Goal: Information Seeking & Learning: Check status

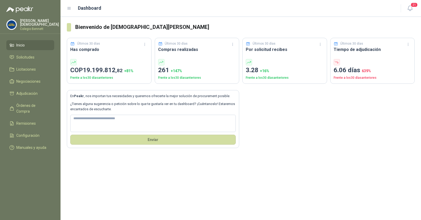
click at [47, 22] on p "[PERSON_NAME]" at bounding box center [39, 22] width 39 height 7
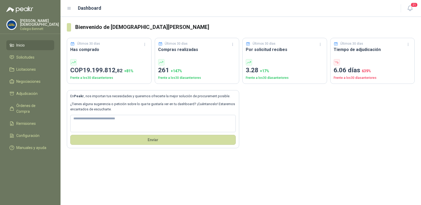
click at [34, 24] on p "Simón Mosquera" at bounding box center [39, 22] width 39 height 7
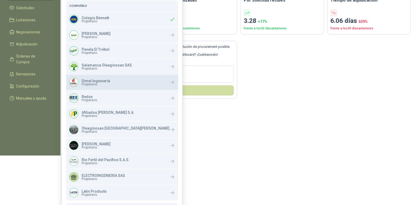
scroll to position [60, 0]
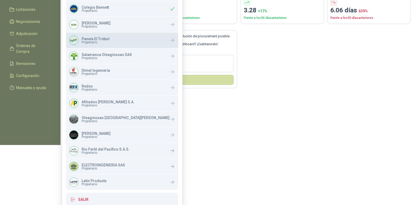
click at [99, 42] on span "Propietario" at bounding box center [96, 42] width 28 height 3
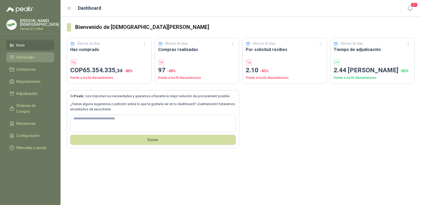
click at [33, 55] on span "Solicitudes" at bounding box center [25, 57] width 18 height 6
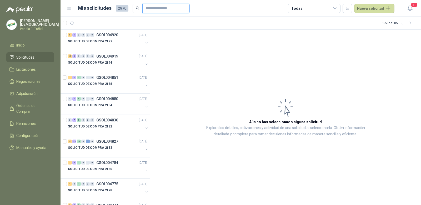
click at [150, 9] on input "text" at bounding box center [163, 8] width 37 height 9
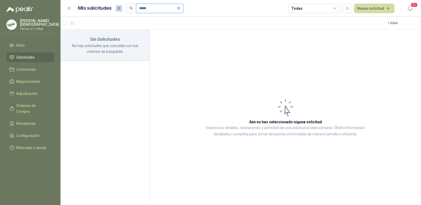
type input "*****"
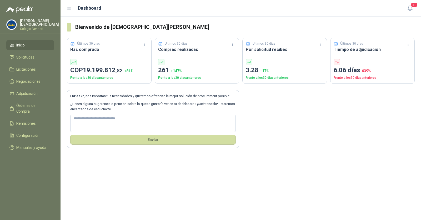
click at [33, 24] on div "Simón Mosquera Colegio Bennett" at bounding box center [39, 25] width 39 height 12
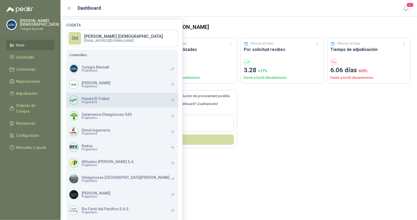
click at [97, 99] on p "Panela El Trébol" at bounding box center [96, 99] width 28 height 4
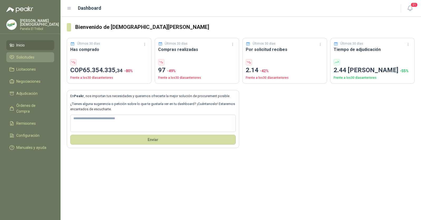
click at [33, 56] on span "Solicitudes" at bounding box center [25, 57] width 18 height 6
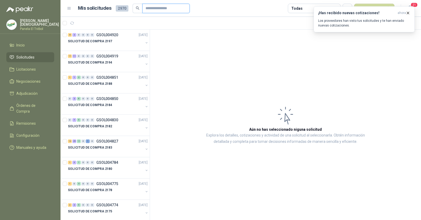
click at [165, 9] on input "text" at bounding box center [163, 8] width 37 height 9
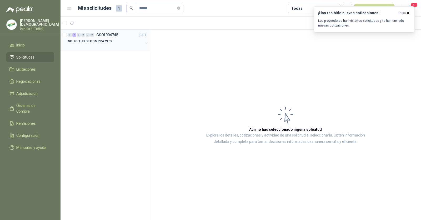
click at [124, 43] on div "SOLICITUD DE COMPRA 2169" at bounding box center [106, 41] width 76 height 6
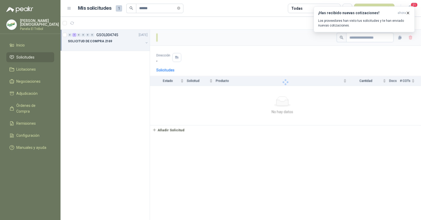
click at [121, 43] on div "SOLICITUD DE COMPRA 2169" at bounding box center [106, 41] width 76 height 6
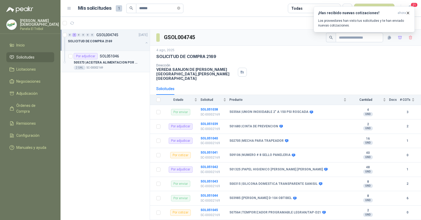
click at [112, 59] on div "505373 | ACEITERA ALIMENTACION POR GRAVEDAD CAPACIDAD 5 ONZAS" at bounding box center [111, 62] width 74 height 6
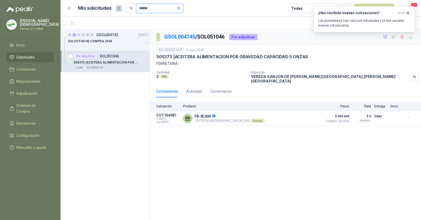
drag, startPoint x: 153, startPoint y: 9, endPoint x: 143, endPoint y: 8, distance: 10.1
click at [143, 8] on input "******" at bounding box center [157, 8] width 37 height 9
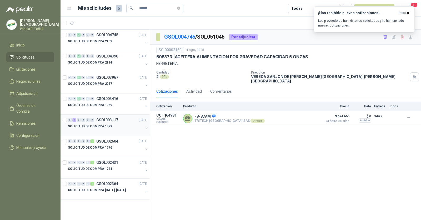
click at [117, 130] on div at bounding box center [106, 132] width 76 height 4
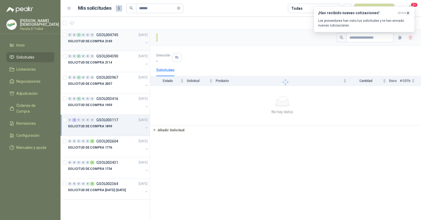
click at [139, 37] on p "[DATE]" at bounding box center [143, 35] width 9 height 5
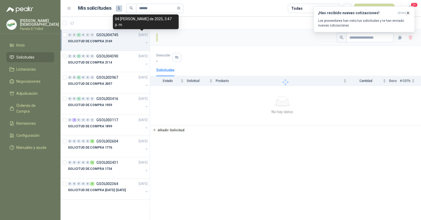
click at [129, 39] on div "SOLICITUD DE COMPRA 2169" at bounding box center [106, 41] width 76 height 6
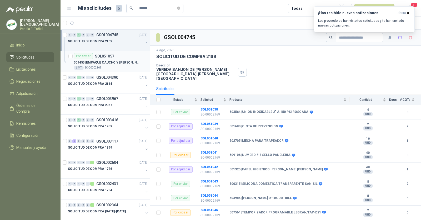
click at [120, 63] on p "509455 | EMPAQUE CAUCHO Y [PERSON_NAME] 3/16" COM [PERSON_NAME]" at bounding box center [107, 62] width 66 height 5
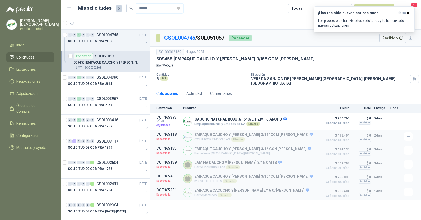
drag, startPoint x: 156, startPoint y: 9, endPoint x: 143, endPoint y: 8, distance: 13.7
click at [143, 8] on input "******" at bounding box center [157, 8] width 37 height 9
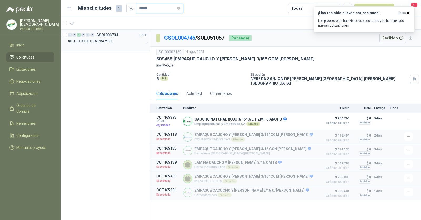
type input "******"
click at [115, 42] on div "SOLICITUD DE COMPRA 2020" at bounding box center [106, 41] width 76 height 6
click at [120, 42] on div "SOLICITUD DE COMPRA 2020" at bounding box center [106, 41] width 76 height 6
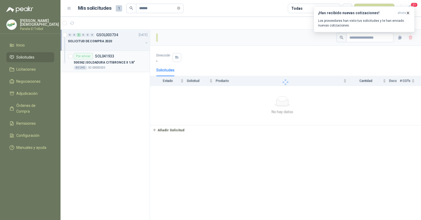
click at [118, 58] on div "Por enviar SOL041933" at bounding box center [111, 56] width 74 height 6
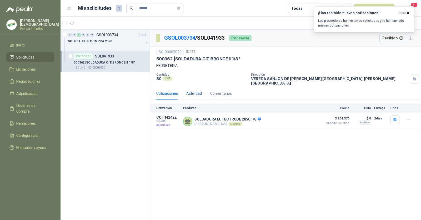
click at [197, 91] on div "Actividad" at bounding box center [194, 94] width 16 height 6
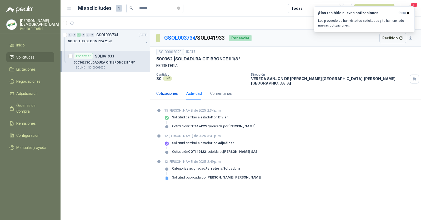
click at [167, 91] on div "Cotizaciones" at bounding box center [167, 94] width 22 height 6
